Goal: Navigation & Orientation: Go to known website

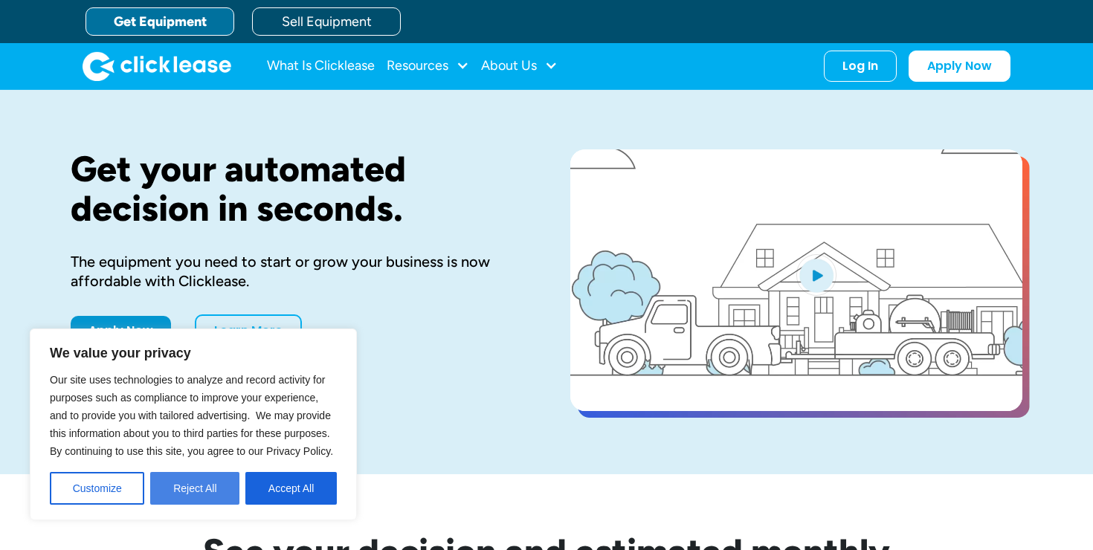
click at [175, 491] on button "Reject All" at bounding box center [194, 488] width 89 height 33
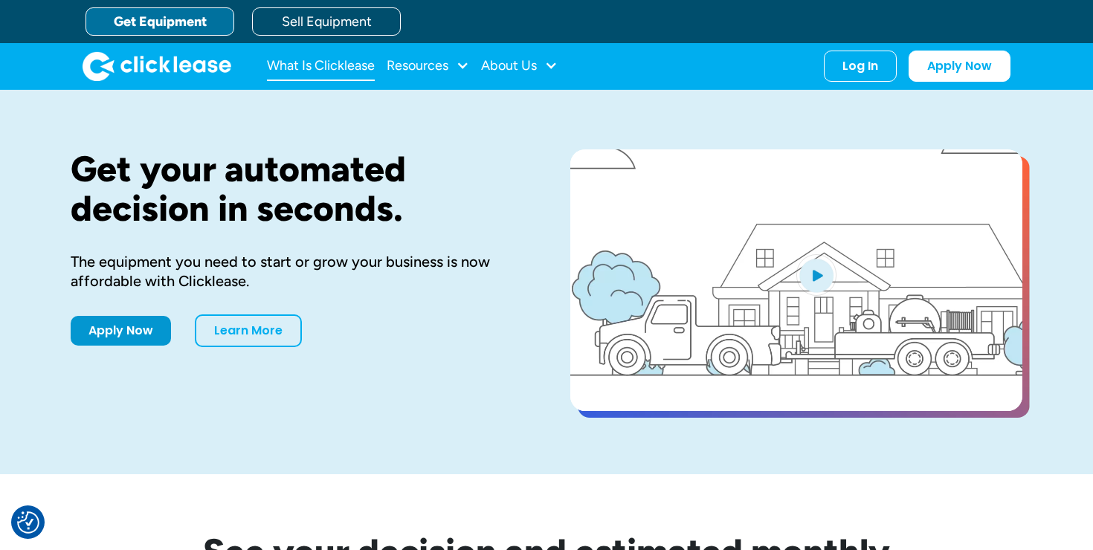
click at [295, 72] on link "What Is Clicklease" at bounding box center [321, 66] width 108 height 30
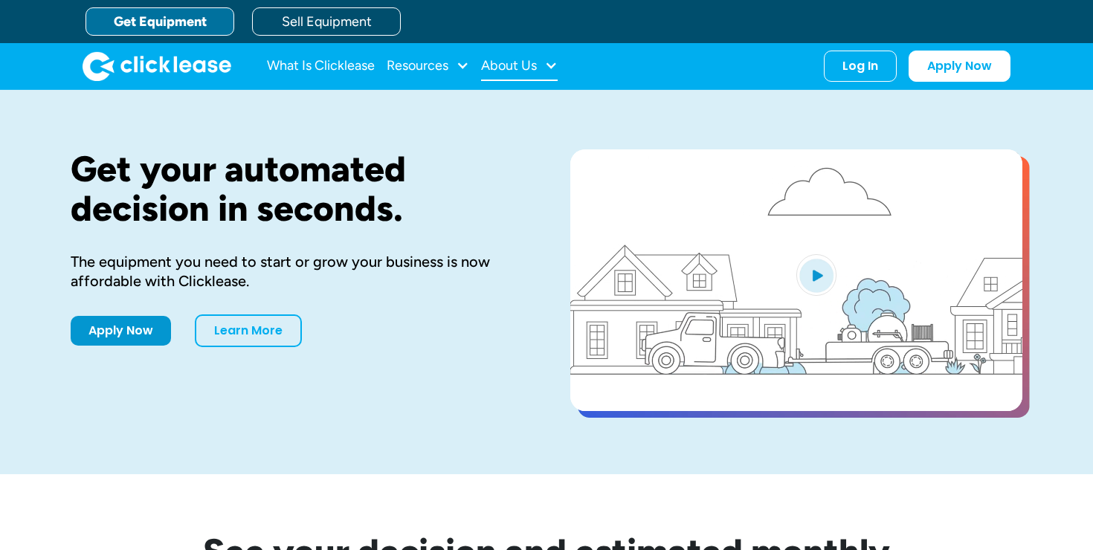
click at [534, 65] on div "About Us" at bounding box center [509, 65] width 56 height 0
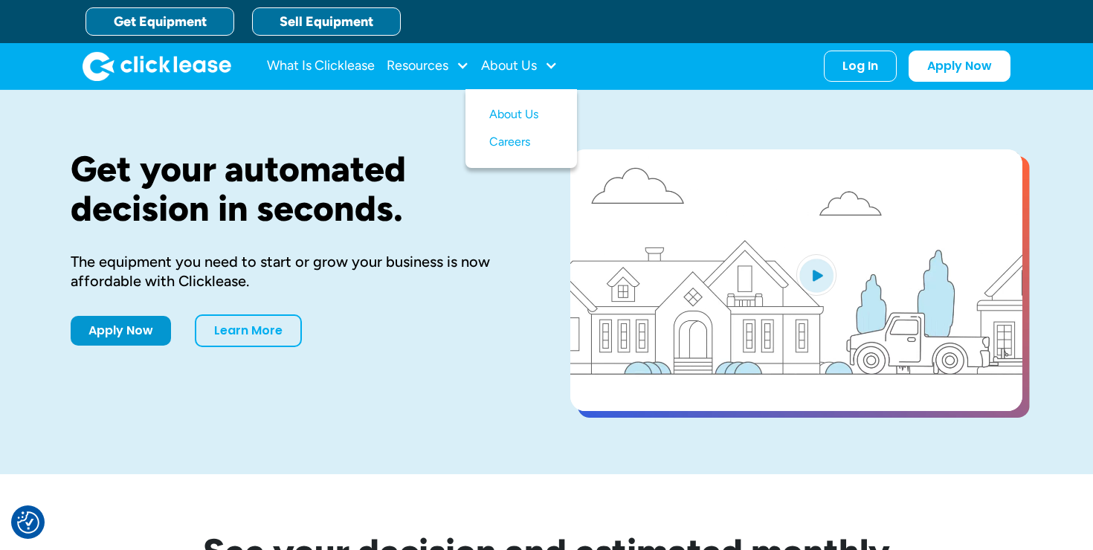
click at [334, 25] on link "Sell Equipment" at bounding box center [326, 21] width 149 height 28
